Goal: Information Seeking & Learning: Learn about a topic

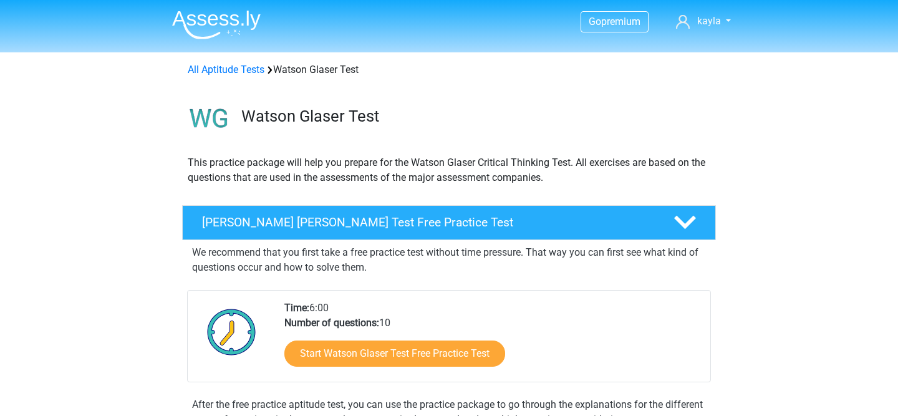
scroll to position [807, 0]
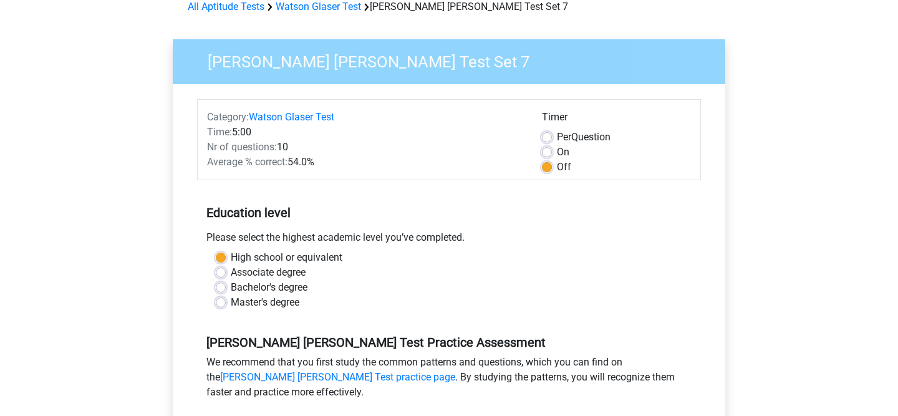
scroll to position [233, 0]
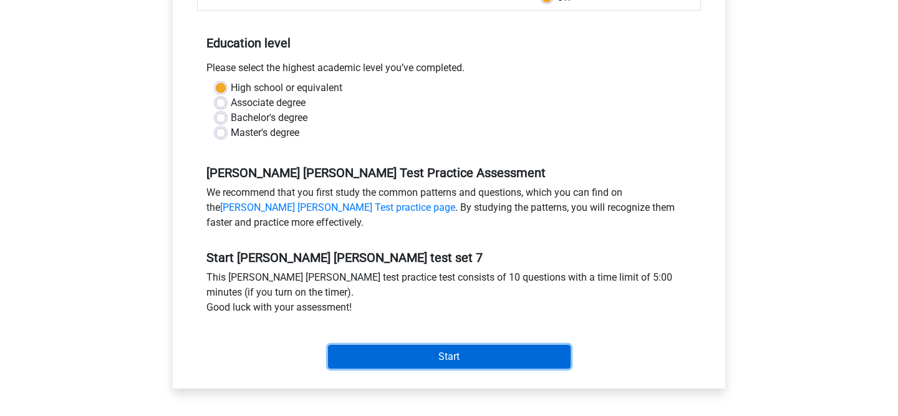
click at [418, 362] on input "Start" at bounding box center [449, 357] width 243 height 24
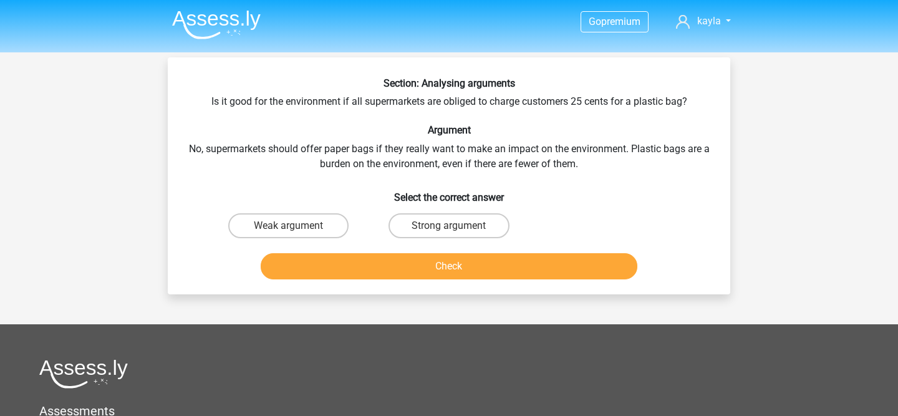
click at [258, 241] on div "Weak argument" at bounding box center [288, 225] width 160 height 35
click at [264, 225] on label "Weak argument" at bounding box center [288, 225] width 120 height 25
click at [289, 226] on input "Weak argument" at bounding box center [293, 230] width 8 height 8
radio input "true"
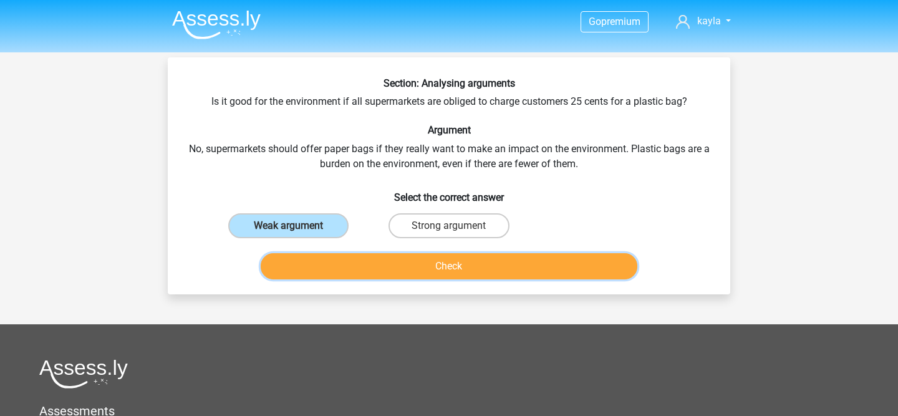
click at [340, 273] on button "Check" at bounding box center [449, 266] width 377 height 26
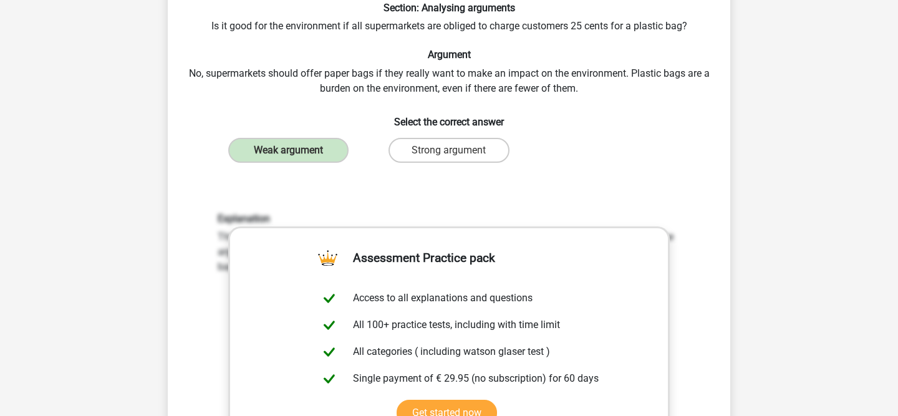
scroll to position [377, 0]
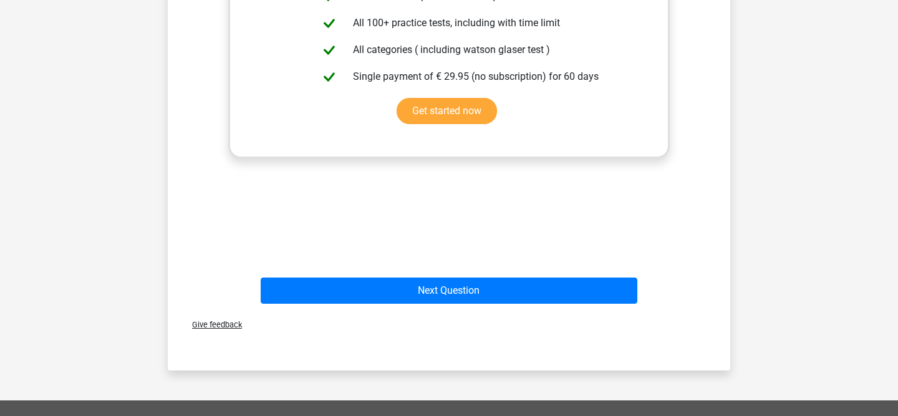
click at [393, 306] on div "Next Question" at bounding box center [448, 292] width 481 height 31
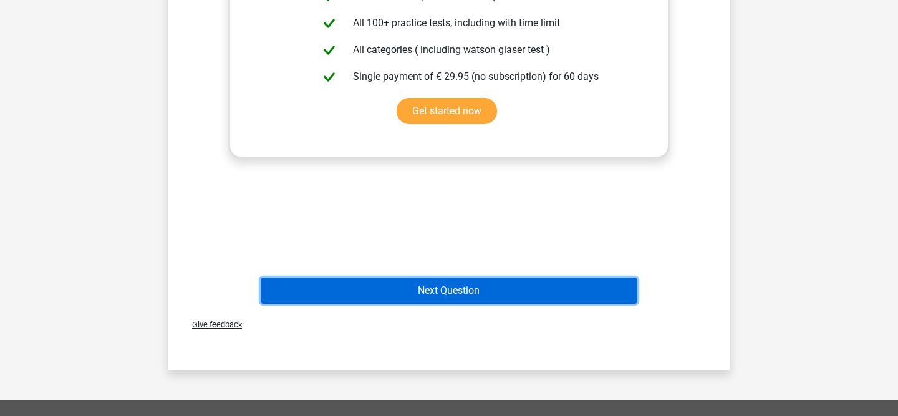
click at [390, 297] on button "Next Question" at bounding box center [449, 290] width 377 height 26
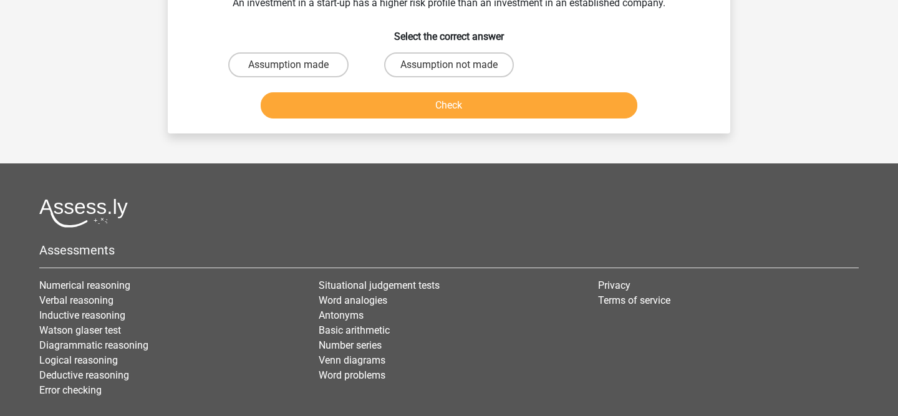
scroll to position [57, 0]
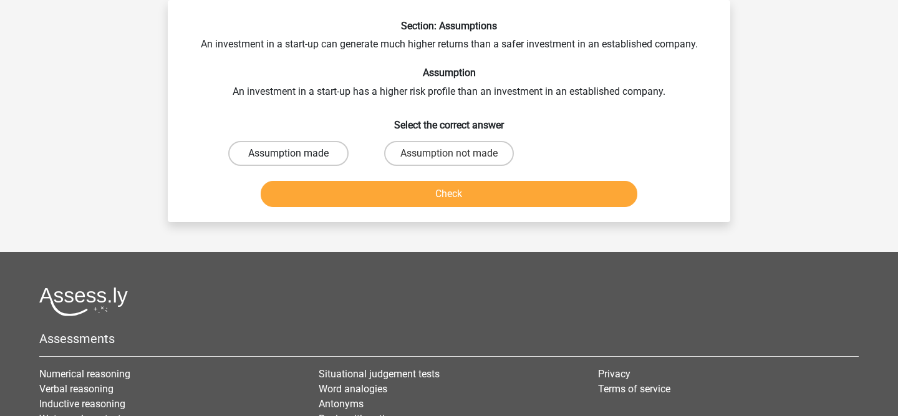
click at [329, 153] on label "Assumption made" at bounding box center [288, 153] width 120 height 25
click at [297, 153] on input "Assumption made" at bounding box center [293, 157] width 8 height 8
radio input "true"
click at [328, 192] on button "Check" at bounding box center [449, 194] width 377 height 26
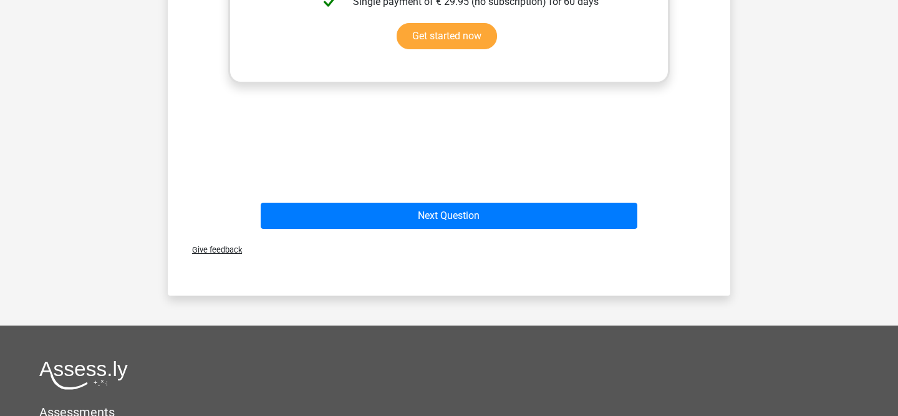
scroll to position [480, 0]
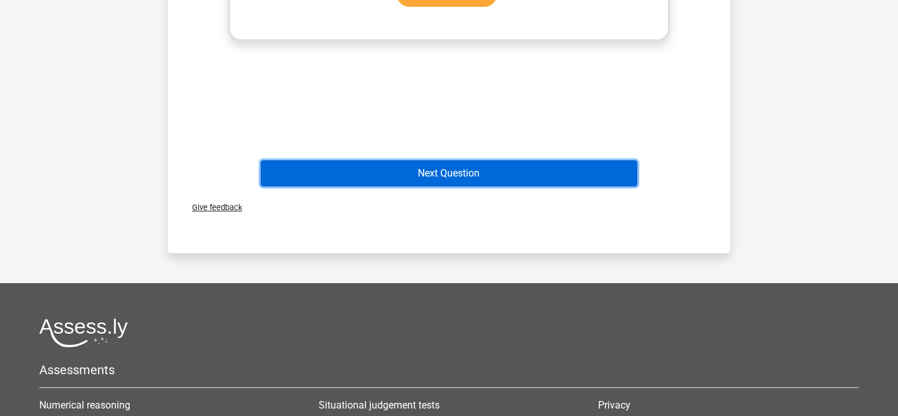
click at [399, 176] on button "Next Question" at bounding box center [449, 173] width 377 height 26
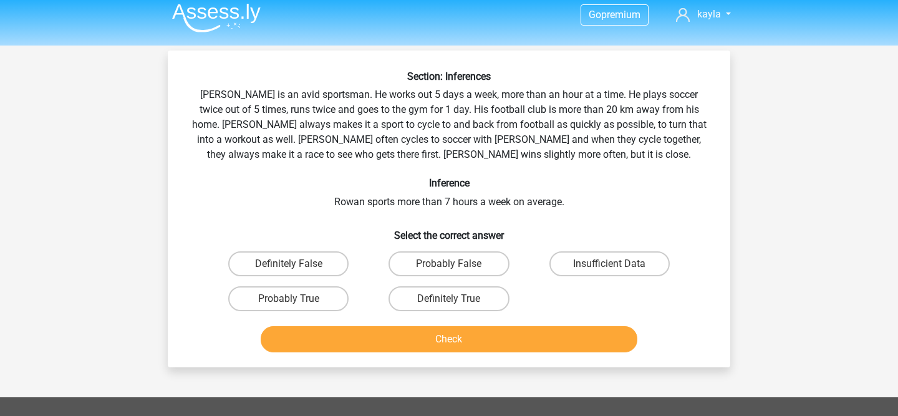
scroll to position [4, 0]
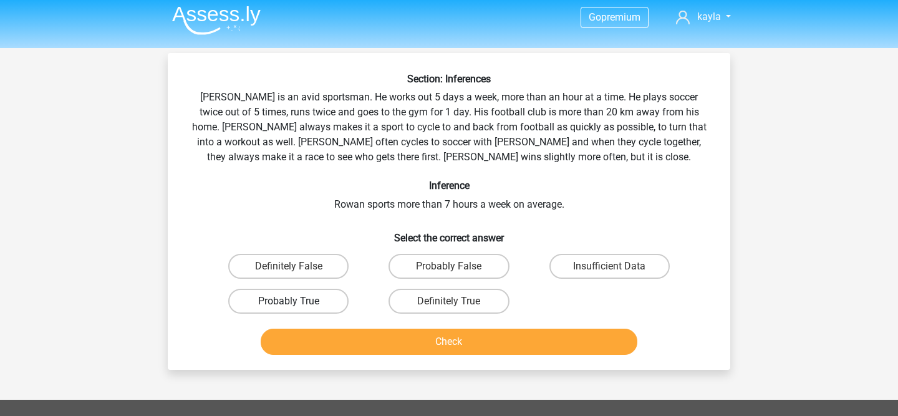
click at [251, 313] on div "Probably True" at bounding box center [288, 301] width 160 height 35
click at [264, 305] on label "Probably True" at bounding box center [288, 301] width 120 height 25
click at [289, 305] on input "Probably True" at bounding box center [293, 305] width 8 height 8
radio input "true"
click at [297, 317] on div "Probably True" at bounding box center [288, 301] width 160 height 35
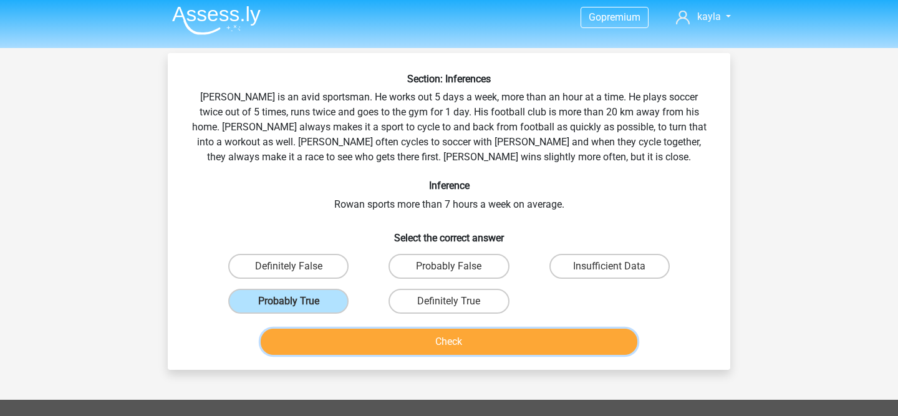
click at [297, 331] on button "Check" at bounding box center [449, 342] width 377 height 26
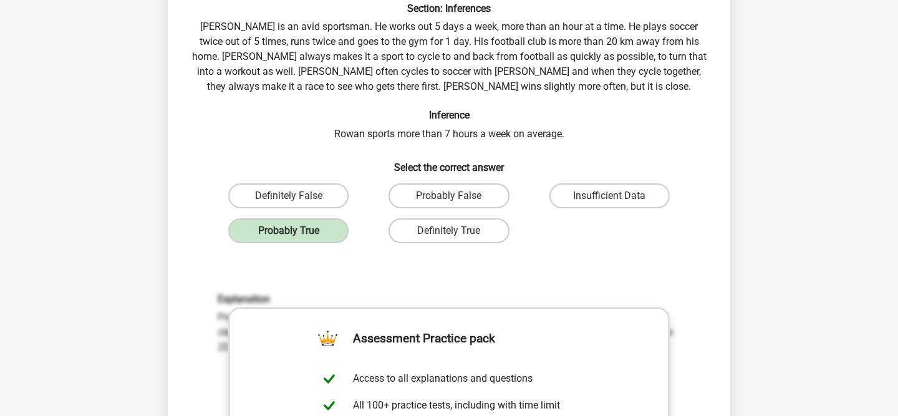
scroll to position [386, 0]
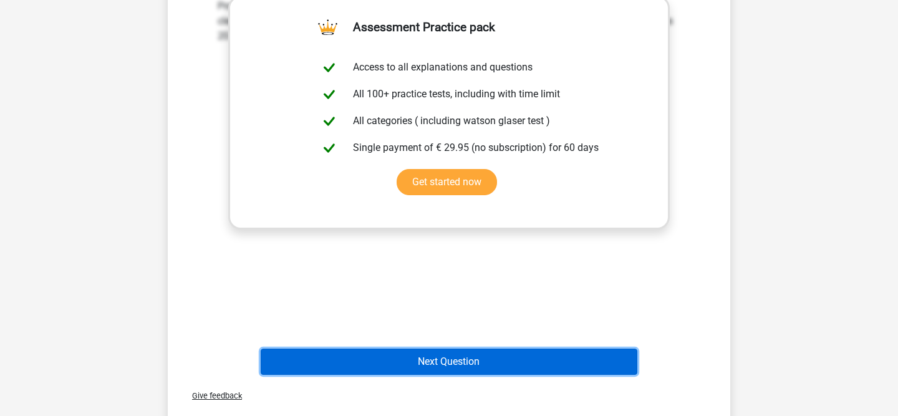
click at [356, 353] on button "Next Question" at bounding box center [449, 362] width 377 height 26
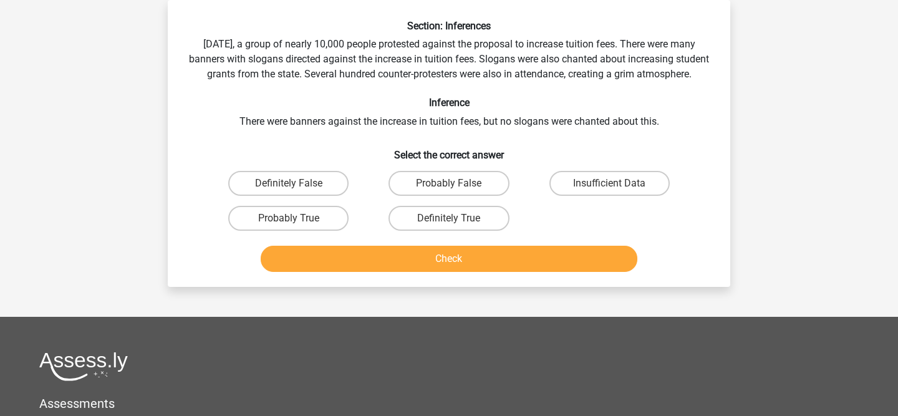
scroll to position [24, 0]
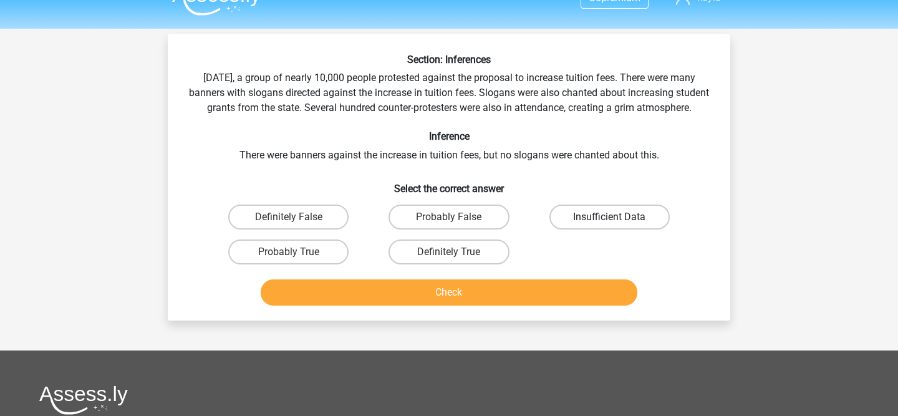
click at [588, 229] on label "Insufficient Data" at bounding box center [609, 217] width 120 height 25
click at [609, 225] on input "Insufficient Data" at bounding box center [613, 221] width 8 height 8
radio input "true"
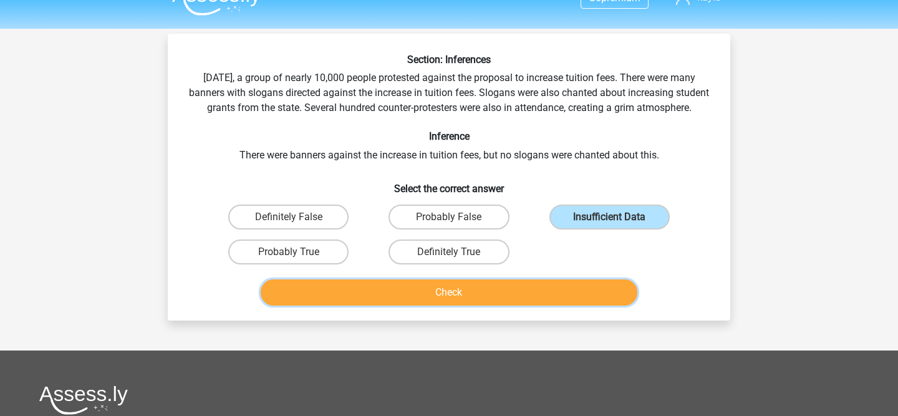
click at [478, 306] on button "Check" at bounding box center [449, 292] width 377 height 26
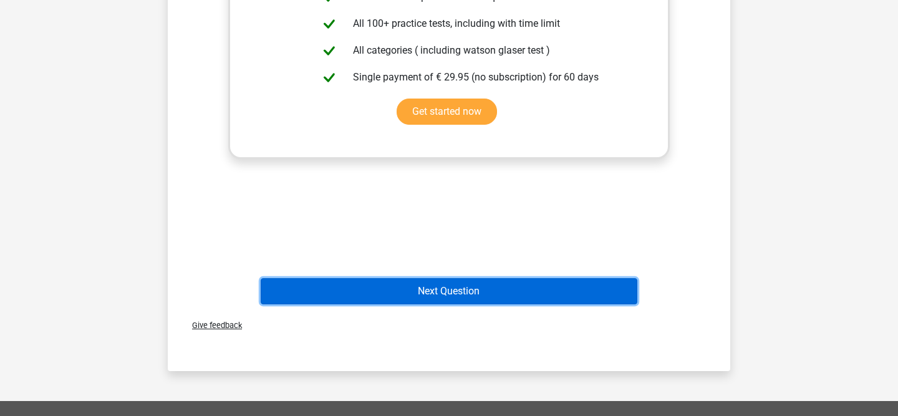
click at [456, 304] on button "Next Question" at bounding box center [449, 291] width 377 height 26
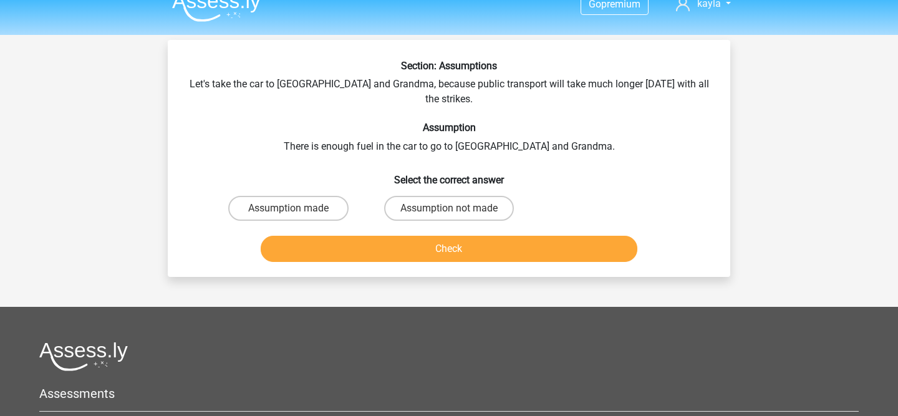
scroll to position [0, 0]
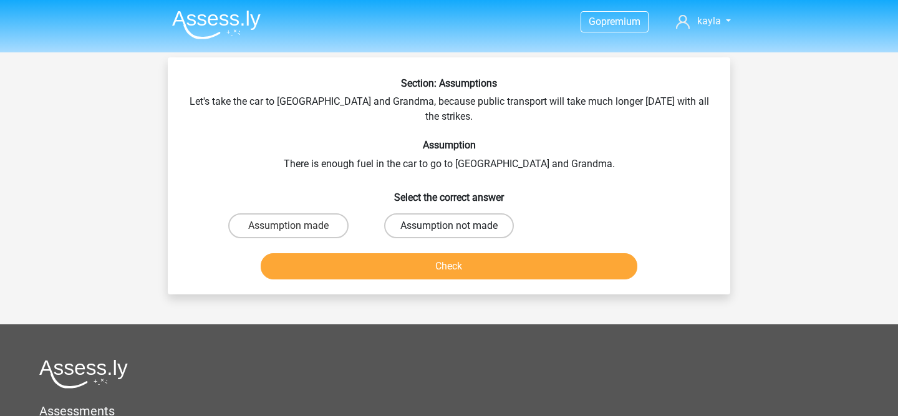
click at [402, 213] on label "Assumption not made" at bounding box center [449, 225] width 130 height 25
click at [449, 226] on input "Assumption not made" at bounding box center [453, 230] width 8 height 8
radio input "true"
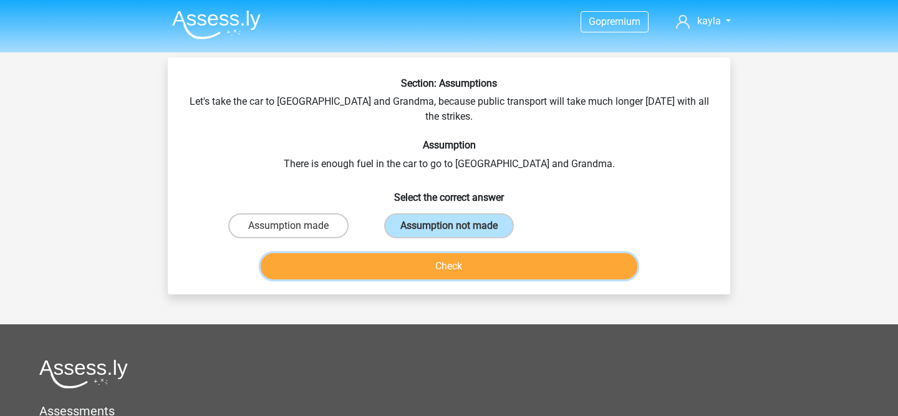
click at [403, 263] on button "Check" at bounding box center [449, 266] width 377 height 26
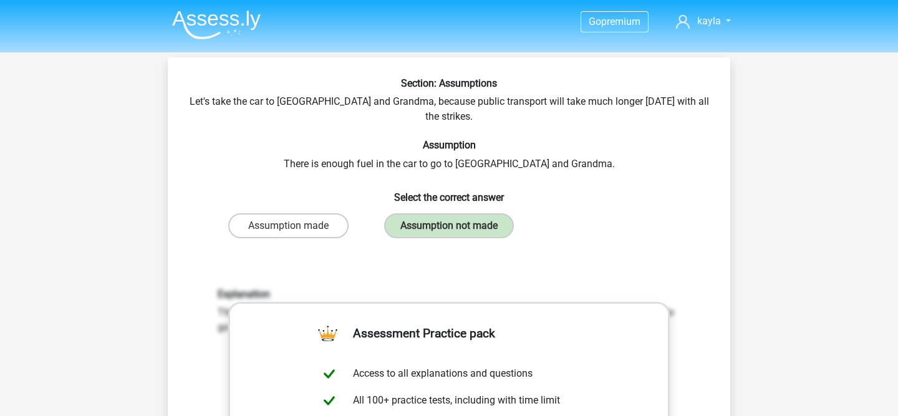
scroll to position [250, 0]
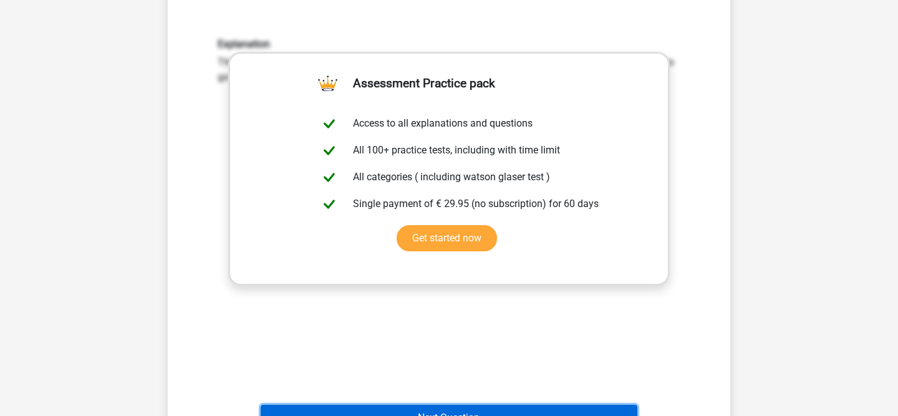
click at [393, 405] on button "Next Question" at bounding box center [449, 418] width 377 height 26
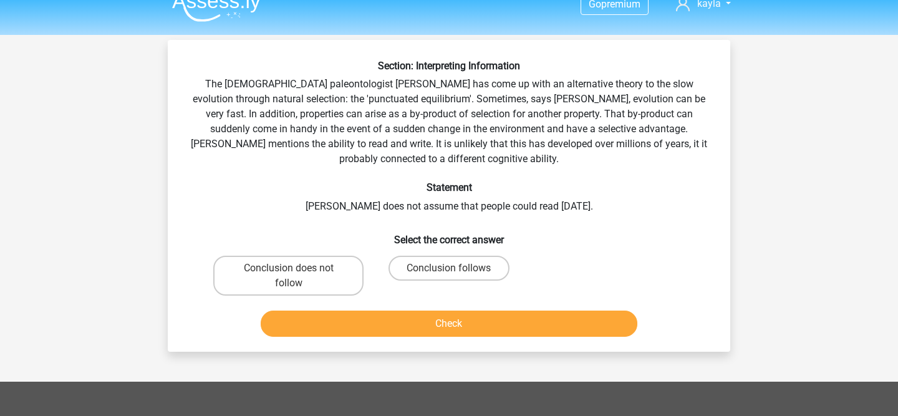
scroll to position [14, 0]
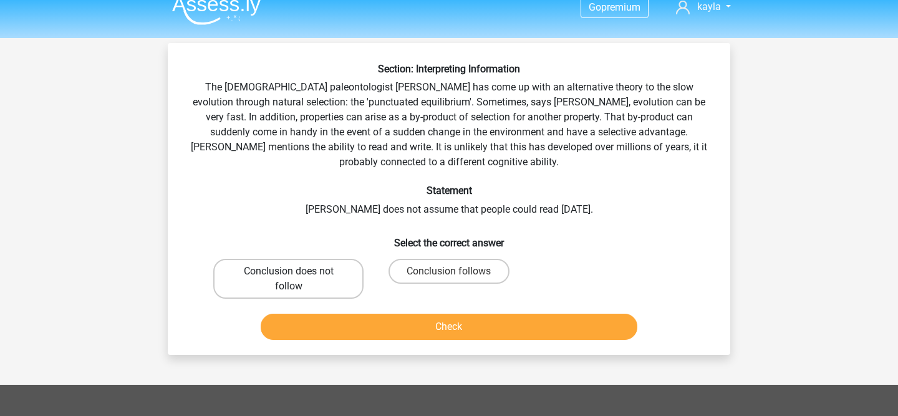
click at [333, 273] on label "Conclusion does not follow" at bounding box center [288, 279] width 150 height 40
click at [297, 273] on input "Conclusion does not follow" at bounding box center [293, 275] width 8 height 8
radio input "true"
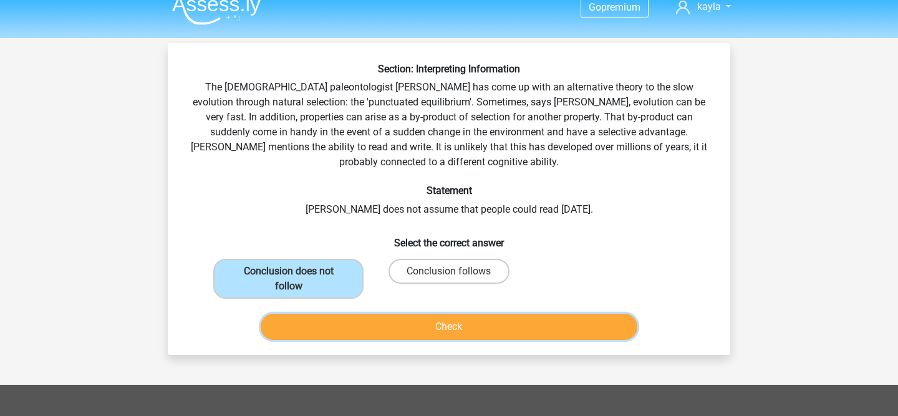
click at [354, 332] on button "Check" at bounding box center [449, 327] width 377 height 26
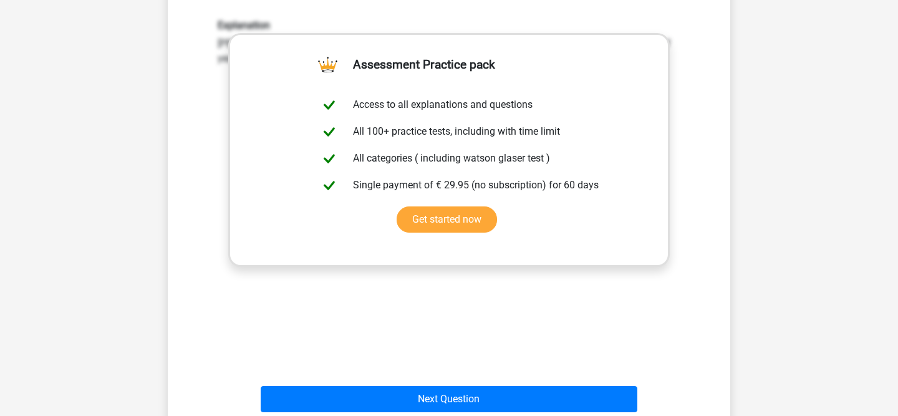
scroll to position [380, 0]
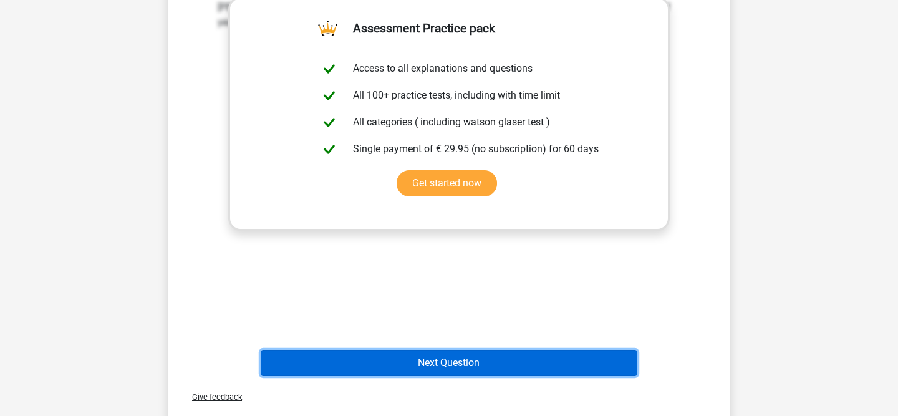
click at [405, 352] on button "Next Question" at bounding box center [449, 363] width 377 height 26
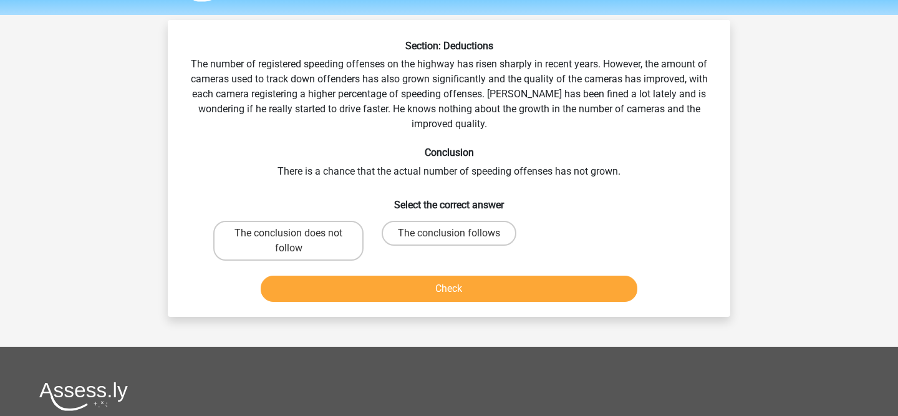
scroll to position [36, 0]
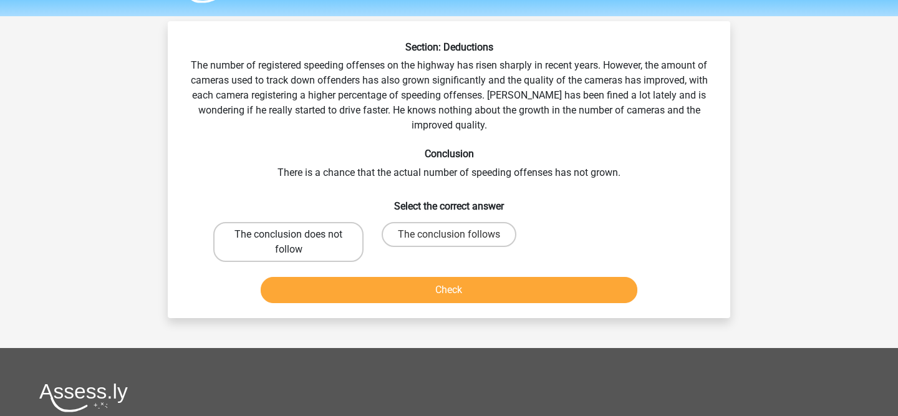
click at [324, 229] on label "The conclusion does not follow" at bounding box center [288, 242] width 150 height 40
click at [297, 234] on input "The conclusion does not follow" at bounding box center [293, 238] width 8 height 8
radio input "true"
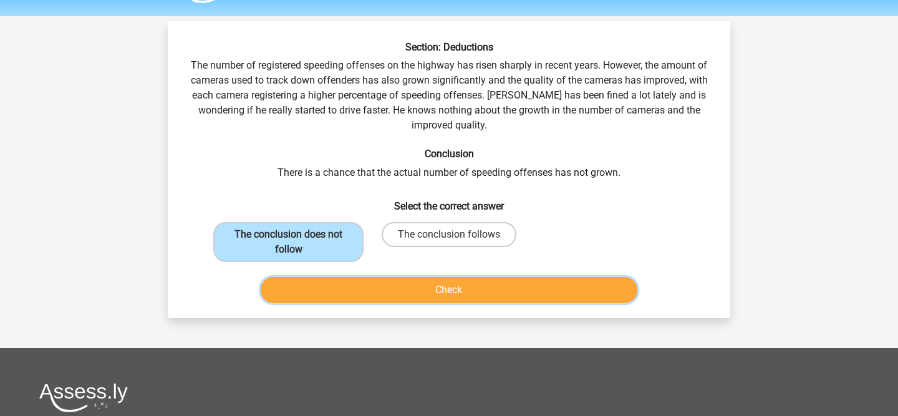
click at [516, 281] on button "Check" at bounding box center [449, 290] width 377 height 26
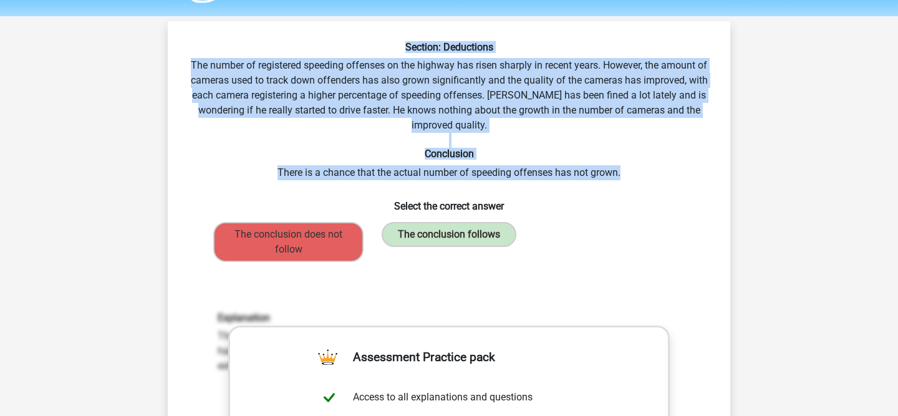
drag, startPoint x: 639, startPoint y: 171, endPoint x: 190, endPoint y: 49, distance: 464.6
click at [190, 49] on div "Section: Deductions The number of registered speeding offenses on the highway h…" at bounding box center [449, 375] width 553 height 668
copy div "Section: Deductions The number of registered speeding offenses on the highway h…"
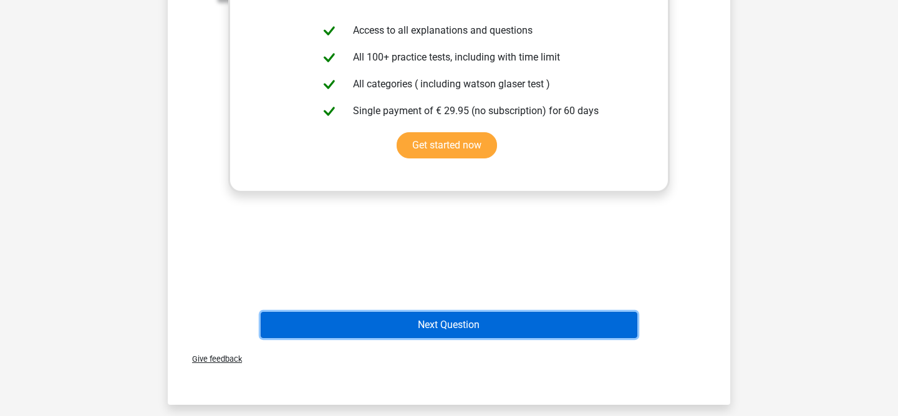
click at [383, 328] on button "Next Question" at bounding box center [449, 325] width 377 height 26
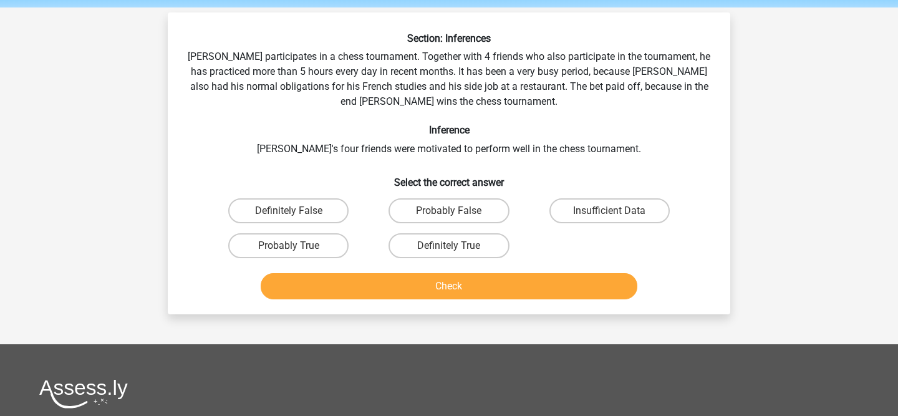
scroll to position [39, 0]
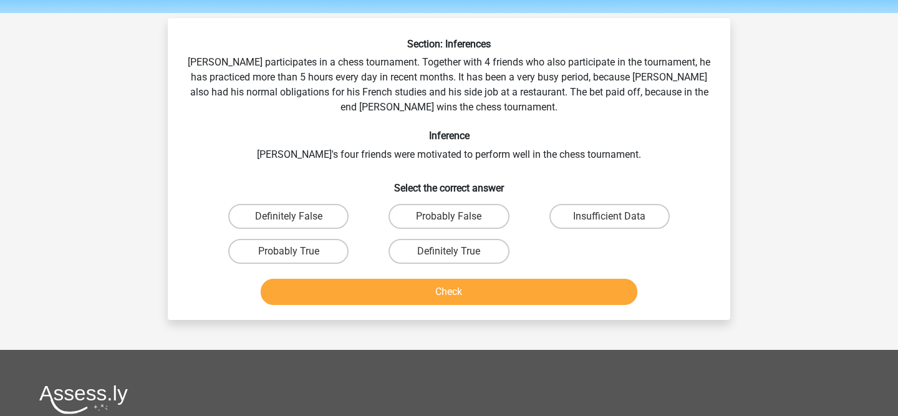
click at [566, 230] on div "Insufficient Data" at bounding box center [609, 216] width 160 height 35
click at [568, 218] on label "Insufficient Data" at bounding box center [609, 216] width 120 height 25
click at [609, 218] on input "Insufficient Data" at bounding box center [613, 220] width 8 height 8
radio input "true"
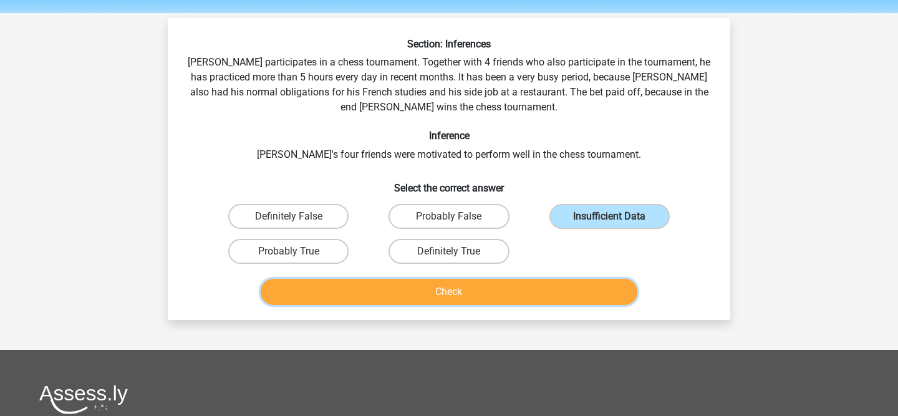
click at [527, 295] on button "Check" at bounding box center [449, 292] width 377 height 26
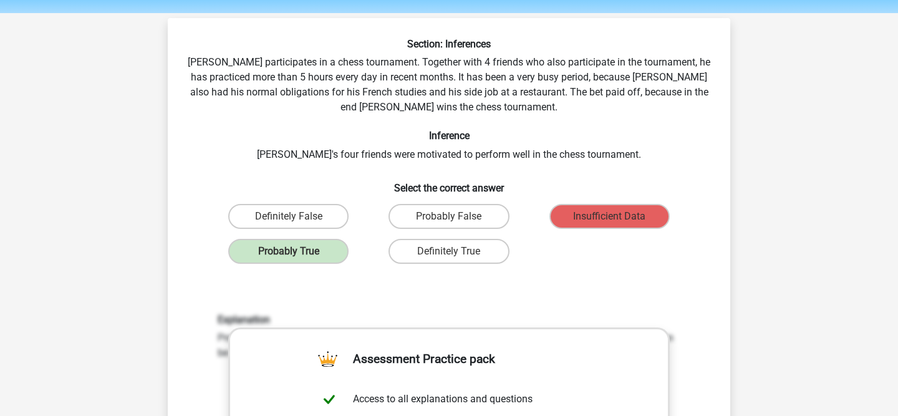
scroll to position [394, 0]
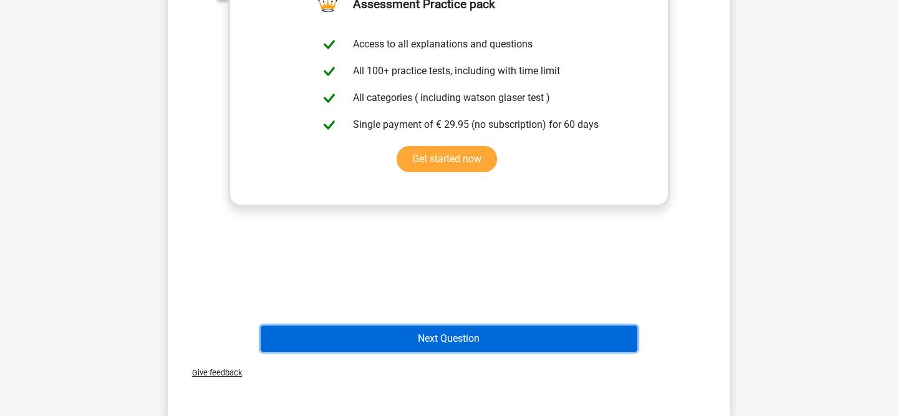
click at [455, 337] on button "Next Question" at bounding box center [449, 339] width 377 height 26
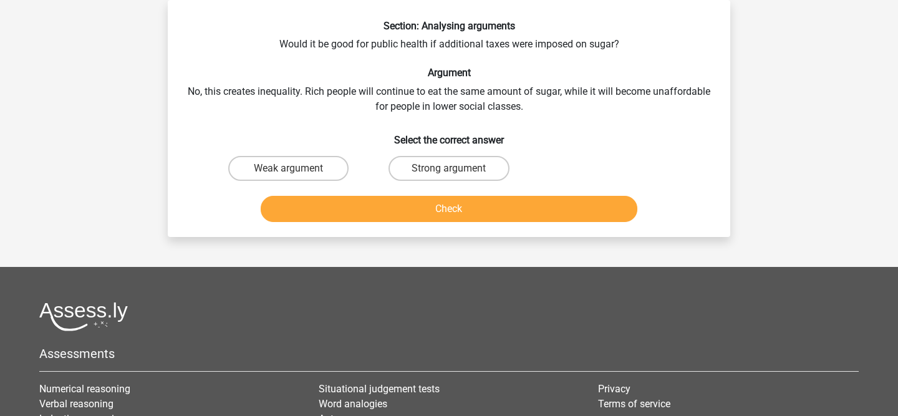
scroll to position [0, 0]
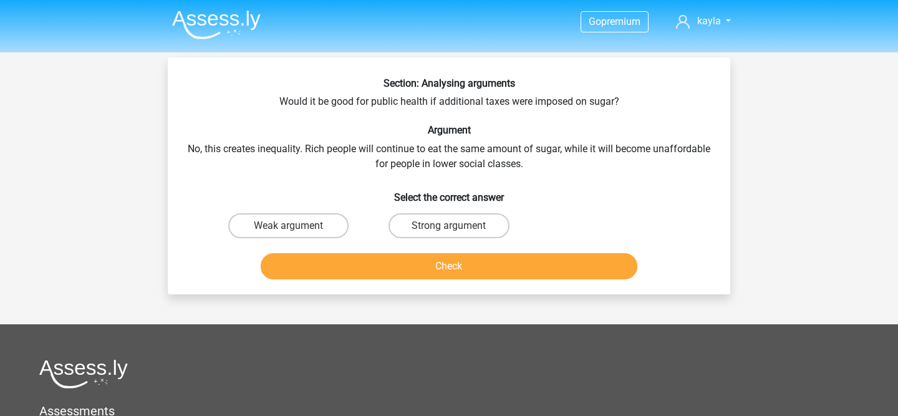
click at [292, 230] on input "Weak argument" at bounding box center [293, 230] width 8 height 8
radio input "true"
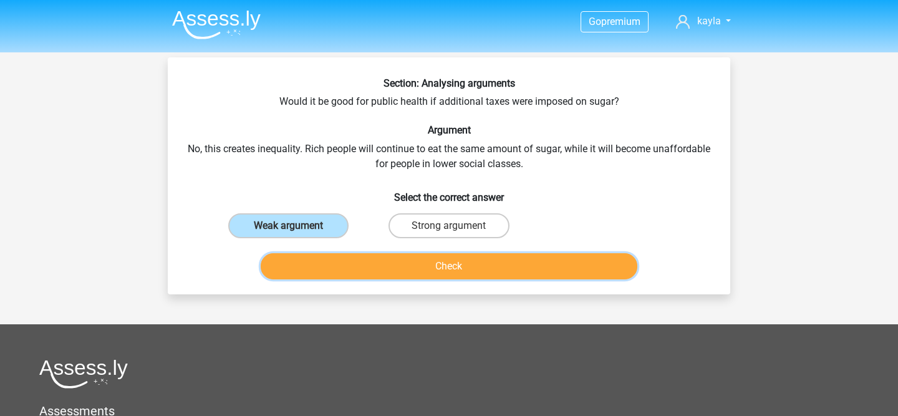
click at [287, 264] on button "Check" at bounding box center [449, 266] width 377 height 26
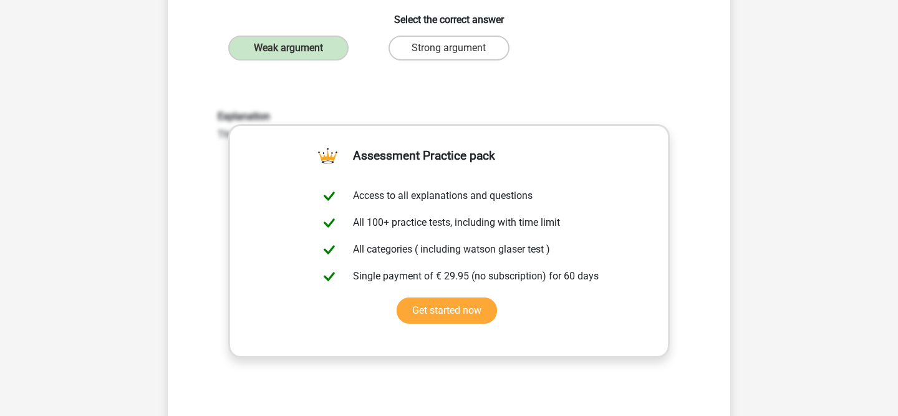
scroll to position [539, 0]
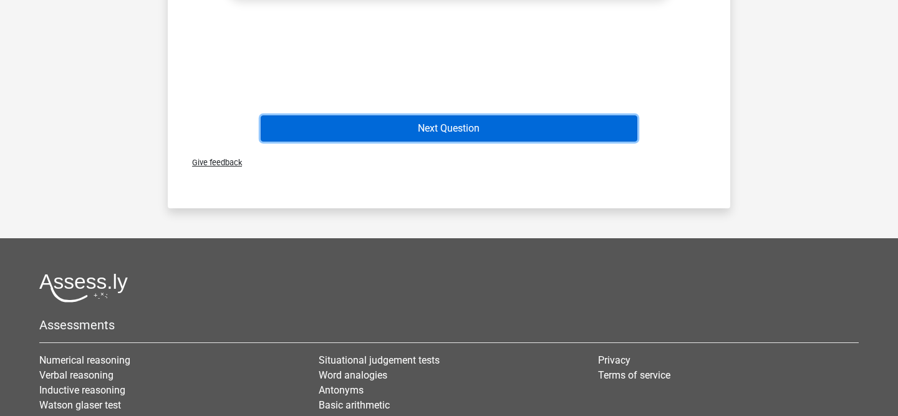
click at [446, 121] on button "Next Question" at bounding box center [449, 128] width 377 height 26
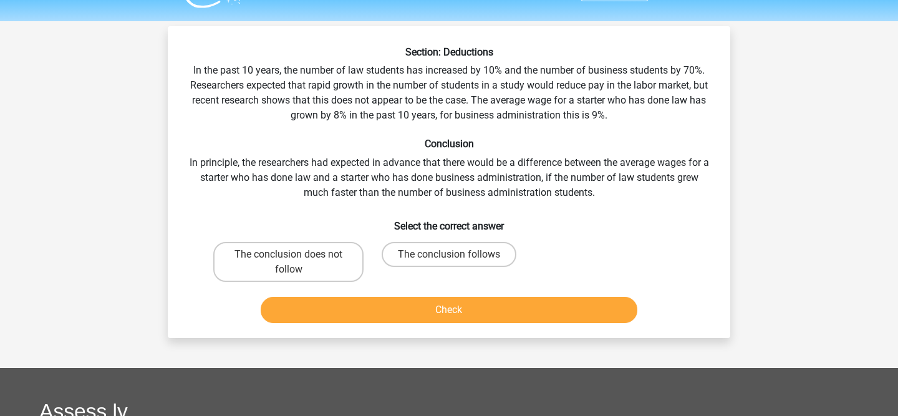
scroll to position [0, 0]
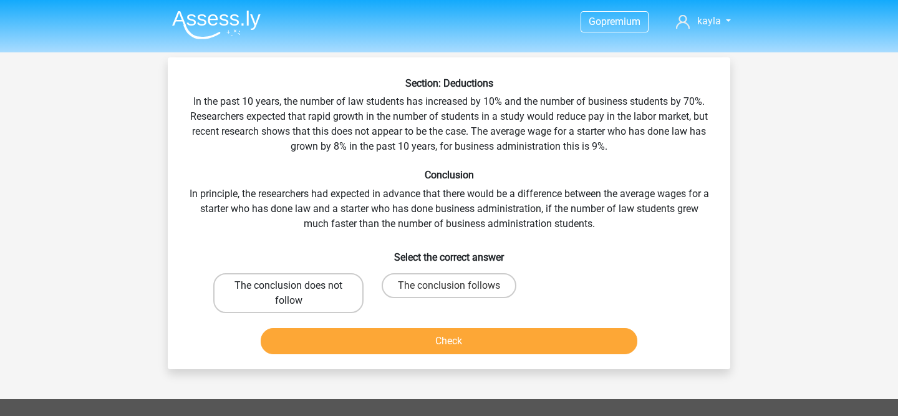
click at [337, 284] on label "The conclusion does not follow" at bounding box center [288, 293] width 150 height 40
click at [297, 286] on input "The conclusion does not follow" at bounding box center [293, 290] width 8 height 8
radio input "true"
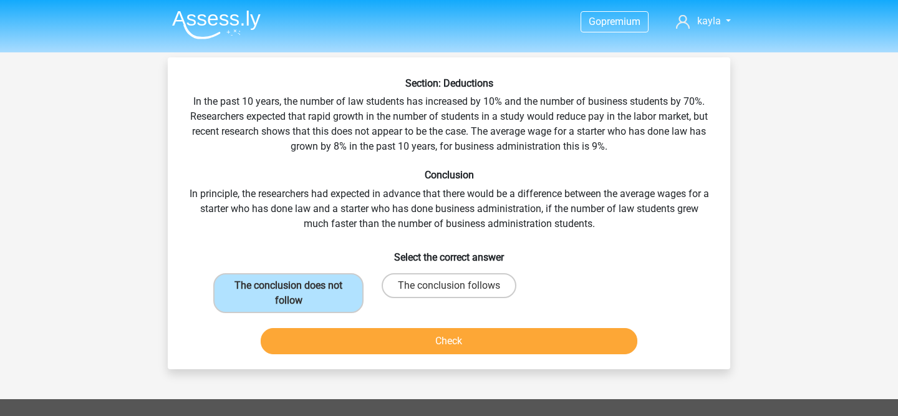
click at [335, 357] on div "Check" at bounding box center [448, 343] width 481 height 31
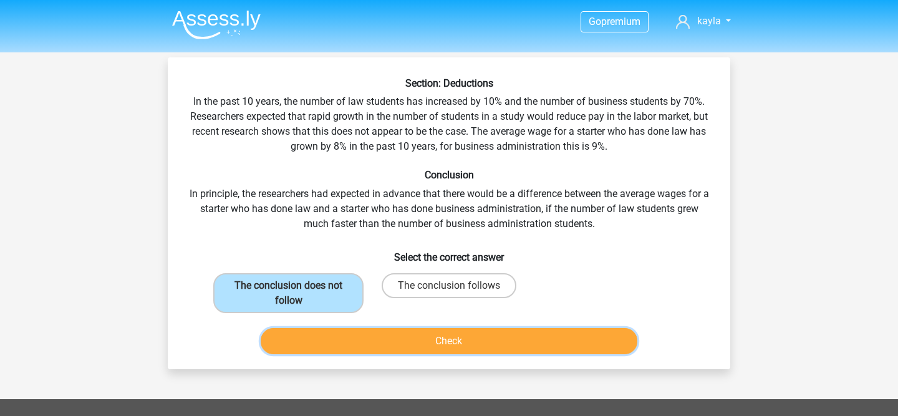
click at [342, 351] on button "Check" at bounding box center [449, 341] width 377 height 26
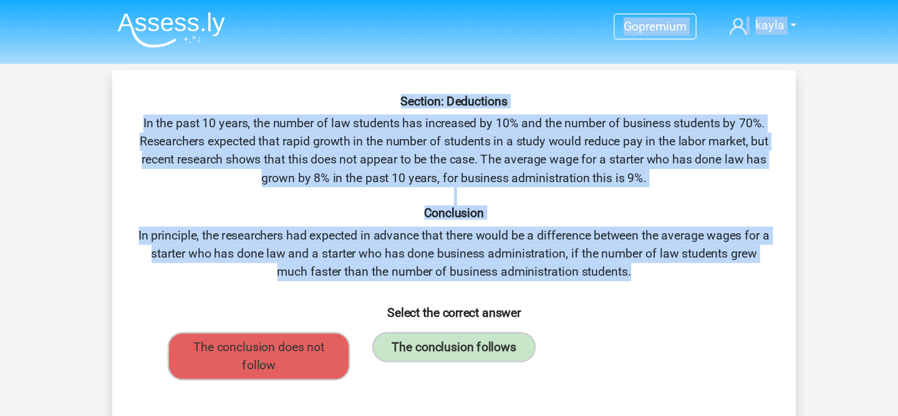
drag, startPoint x: 603, startPoint y: 222, endPoint x: 334, endPoint y: 27, distance: 331.8
copy div "Go premium kayla [EMAIL_ADDRESS][DOMAIN_NAME] Go Premium Nederlands English Log…"
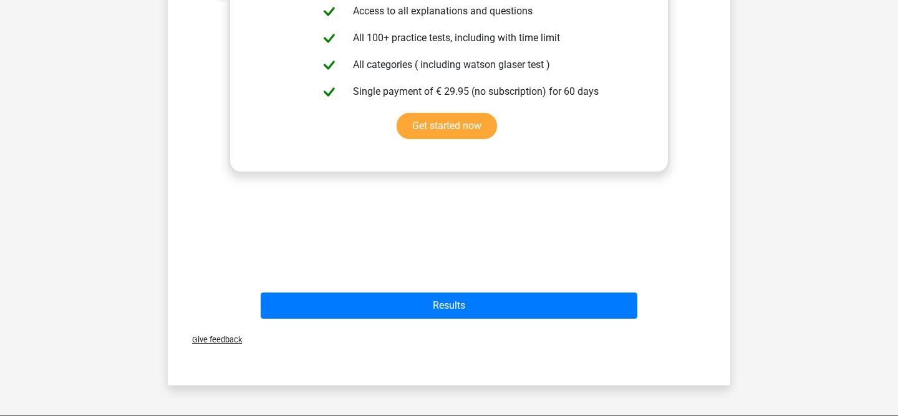
scroll to position [591, 0]
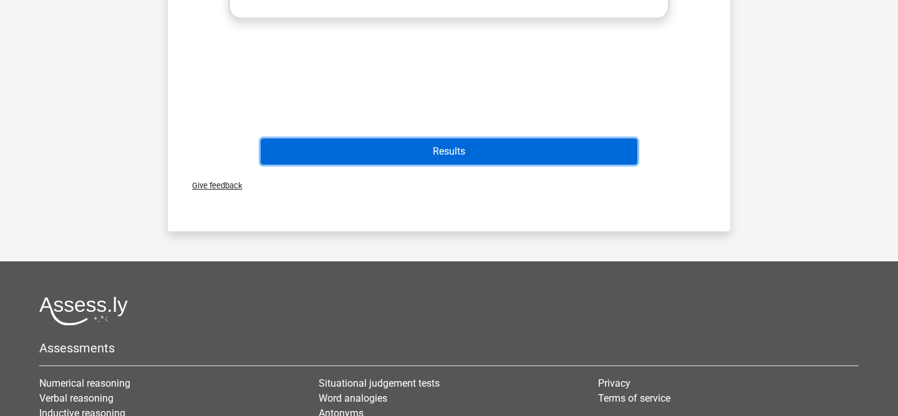
click at [435, 157] on button "Results" at bounding box center [449, 151] width 377 height 26
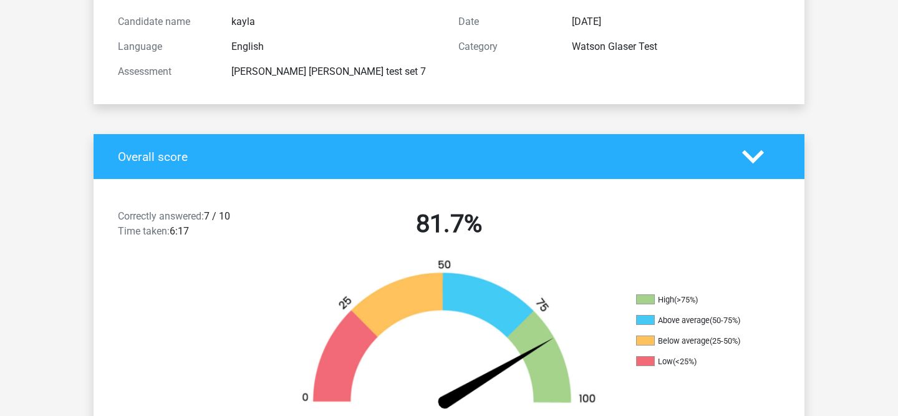
scroll to position [148, 0]
